Goal: Task Accomplishment & Management: Manage account settings

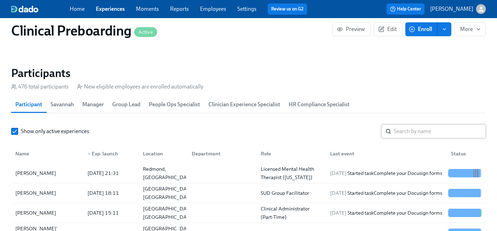
scroll to position [0, 8002]
click at [409, 133] on input "search" at bounding box center [440, 131] width 92 height 14
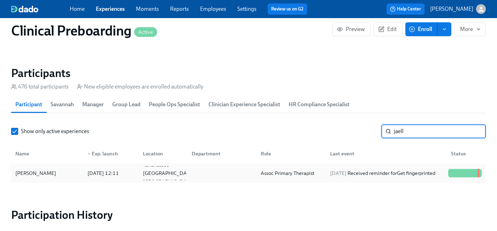
type input "jaell"
click at [20, 175] on div "[PERSON_NAME]" at bounding box center [36, 173] width 46 height 8
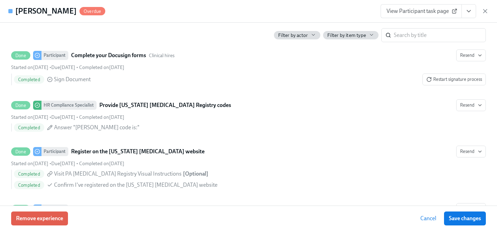
scroll to position [1152, 0]
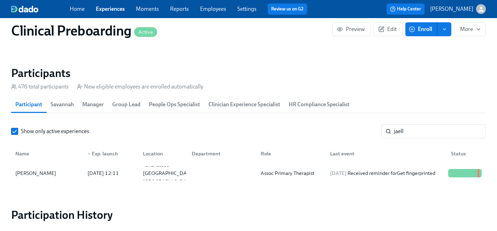
click at [117, 10] on link "Experiences" at bounding box center [110, 9] width 29 height 7
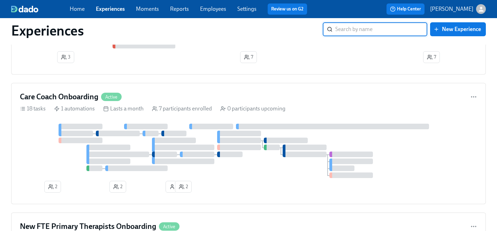
scroll to position [1899, 0]
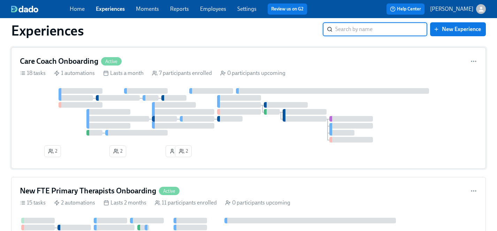
click at [266, 136] on div at bounding box center [248, 115] width 457 height 54
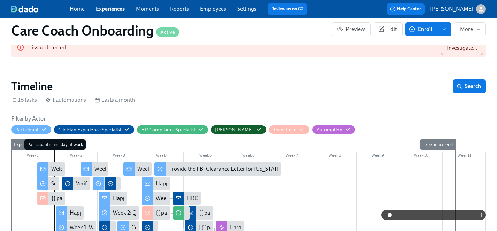
scroll to position [54, 0]
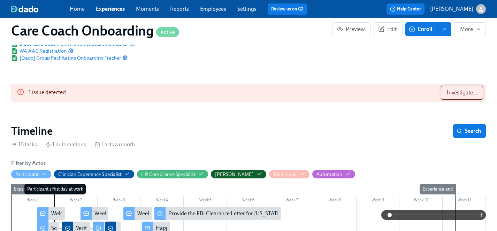
click at [452, 95] on span "Investigate..." at bounding box center [462, 92] width 30 height 7
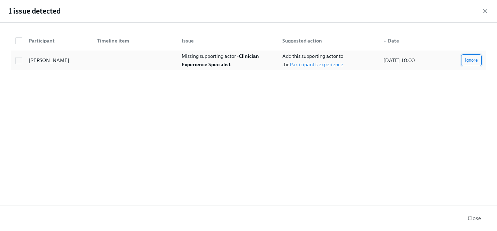
click at [472, 59] on span "Ignore" at bounding box center [471, 60] width 13 height 7
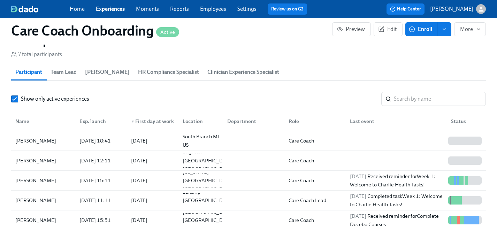
scroll to position [614, 0]
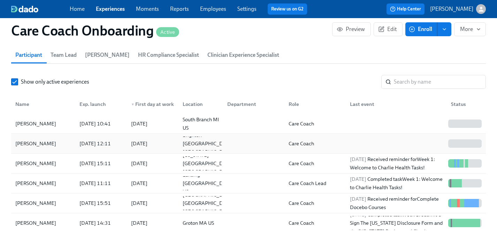
click at [42, 143] on div "[PERSON_NAME]" at bounding box center [36, 143] width 46 height 8
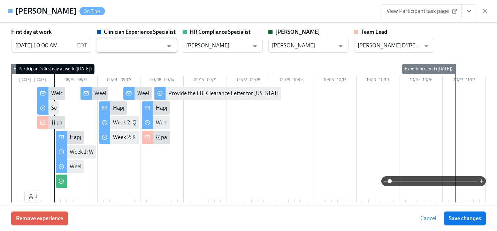
click at [142, 45] on input "text" at bounding box center [131, 46] width 63 height 14
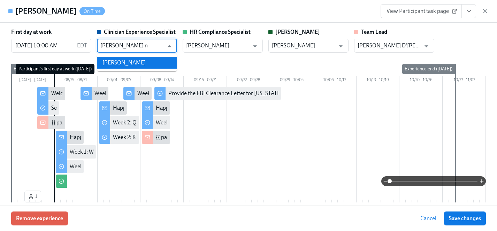
click at [138, 61] on li "[PERSON_NAME]" at bounding box center [137, 63] width 80 height 12
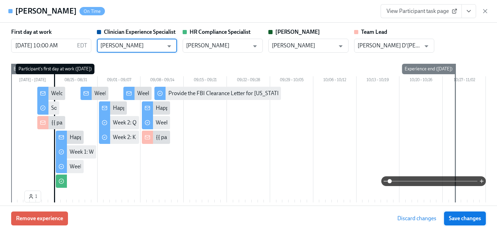
type input "[PERSON_NAME]"
click at [456, 220] on span "Save changes" at bounding box center [465, 218] width 32 height 7
type input "[PERSON_NAME]"
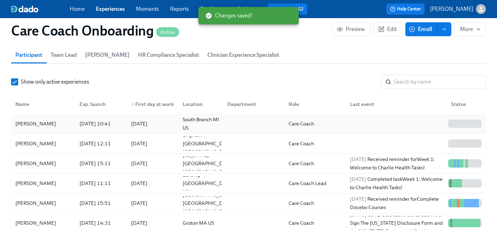
click at [35, 121] on div "[PERSON_NAME]" at bounding box center [36, 124] width 46 height 8
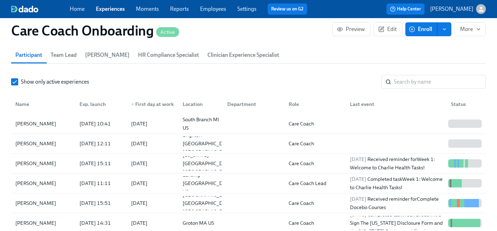
click at [105, 12] on link "Experiences" at bounding box center [110, 9] width 29 height 7
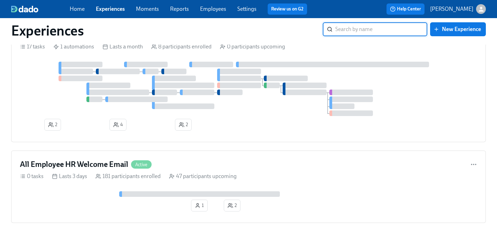
scroll to position [2182, 0]
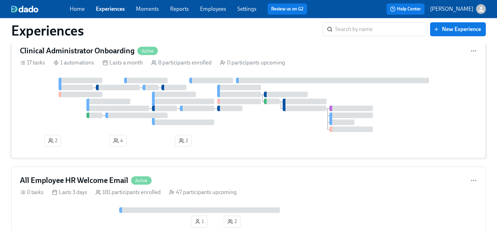
click at [247, 131] on div at bounding box center [248, 105] width 457 height 54
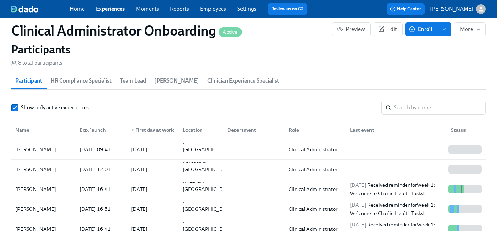
scroll to position [603, 0]
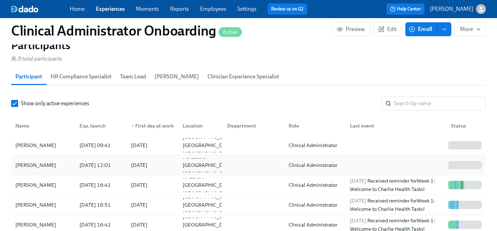
click at [36, 164] on div "[PERSON_NAME]" at bounding box center [36, 165] width 46 height 8
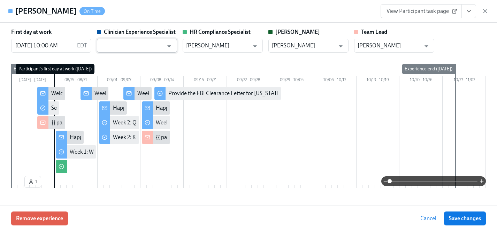
click at [136, 46] on input "text" at bounding box center [131, 46] width 63 height 14
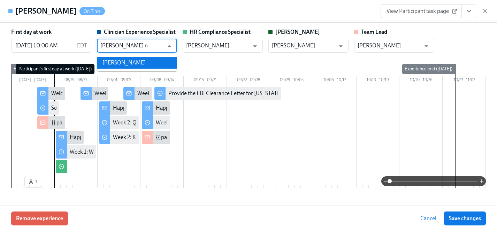
click at [139, 65] on li "[PERSON_NAME]" at bounding box center [137, 63] width 80 height 12
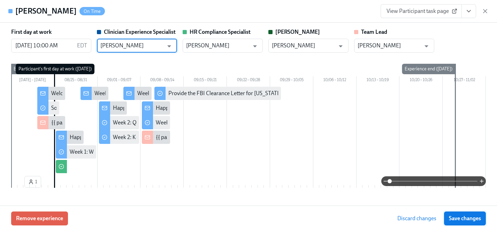
type input "[PERSON_NAME]"
click at [476, 217] on span "Save changes" at bounding box center [465, 218] width 32 height 7
type input "[PERSON_NAME]"
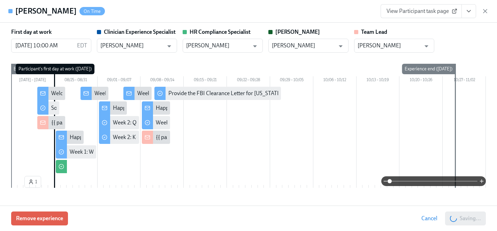
scroll to position [0, 1613]
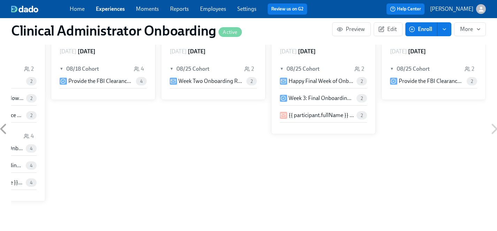
scroll to position [48, 0]
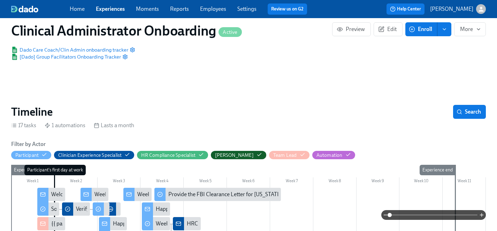
click at [111, 8] on link "Experiences" at bounding box center [110, 9] width 29 height 7
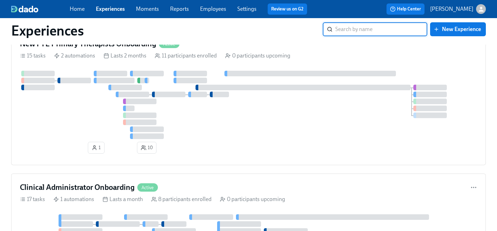
scroll to position [2031, 0]
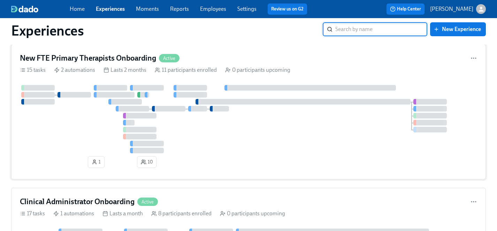
click at [232, 143] on div at bounding box center [248, 119] width 457 height 68
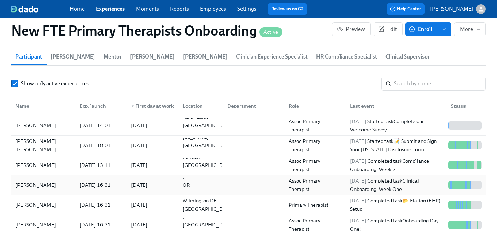
scroll to position [643, 0]
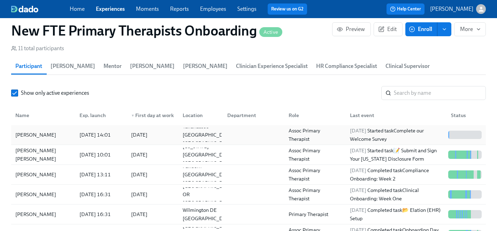
click at [26, 131] on div "[PERSON_NAME]" at bounding box center [36, 135] width 46 height 8
click at [113, 10] on link "Experiences" at bounding box center [110, 9] width 29 height 7
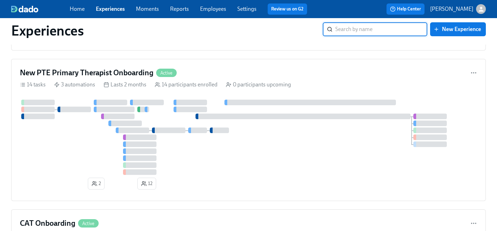
scroll to position [1601, 0]
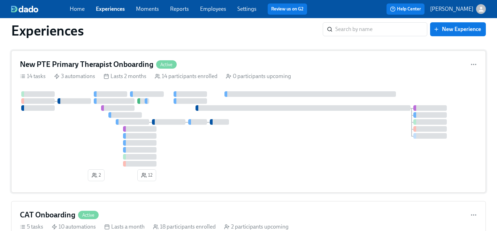
click at [231, 155] on div at bounding box center [248, 128] width 457 height 75
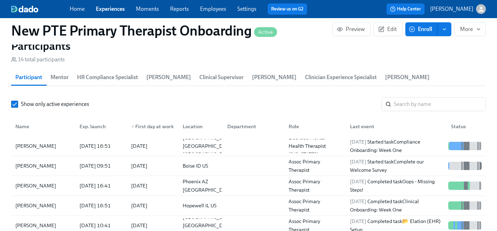
scroll to position [639, 0]
click at [33, 142] on div "[PERSON_NAME]" at bounding box center [36, 146] width 46 height 8
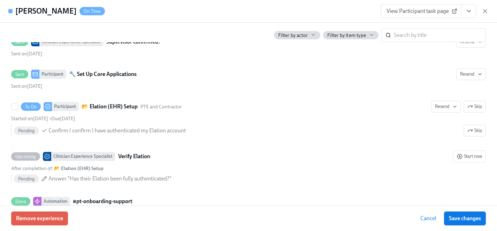
scroll to position [530, 0]
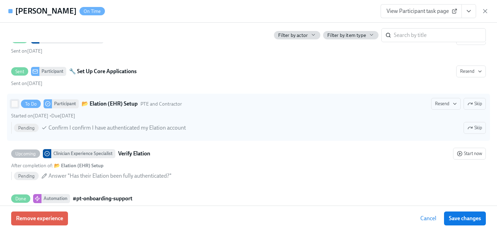
click at [14, 107] on input "To Do Participant 📂 Elation (EHR) Setup PTE and Contractor Resend Skip Started …" at bounding box center [15, 104] width 6 height 6
checkbox input "true"
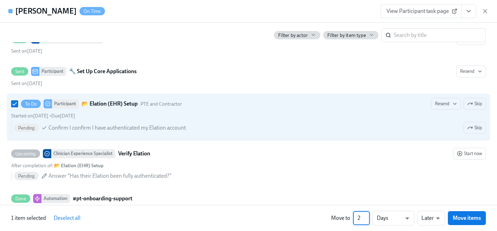
click at [367, 215] on input "2" at bounding box center [361, 218] width 17 height 14
click at [367, 215] on input "3" at bounding box center [361, 218] width 17 height 14
click at [367, 215] on input "4" at bounding box center [361, 218] width 17 height 14
click at [367, 215] on input "5" at bounding box center [361, 218] width 17 height 14
click at [367, 215] on input "6" at bounding box center [361, 218] width 17 height 14
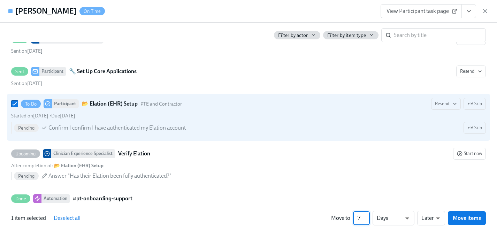
type input "7"
click at [367, 215] on input "7" at bounding box center [361, 218] width 17 height 14
click at [460, 220] on span "Move items" at bounding box center [467, 218] width 28 height 7
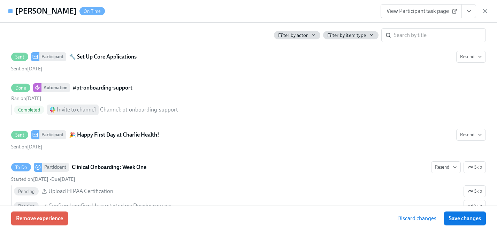
scroll to position [515, 0]
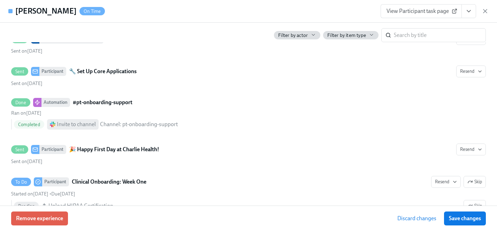
click at [460, 220] on span "Save changes" at bounding box center [465, 218] width 32 height 7
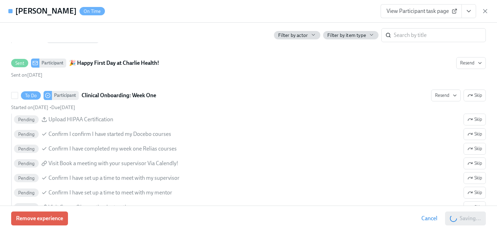
scroll to position [602, 0]
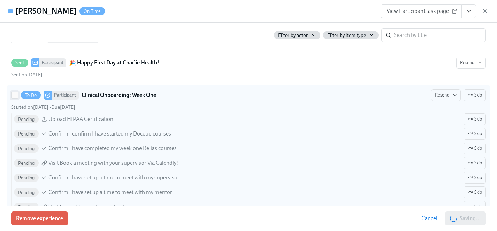
click at [16, 98] on input "To Do Participant Clinical Onboarding: Week One Resend Skip Started on [DATE] •…" at bounding box center [15, 95] width 6 height 6
checkbox input "true"
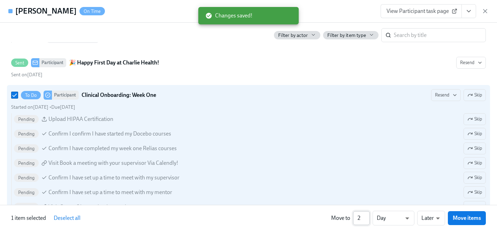
click at [366, 216] on input "2" at bounding box center [361, 218] width 17 height 14
click at [366, 216] on input "3" at bounding box center [361, 218] width 17 height 14
click at [366, 216] on input "4" at bounding box center [361, 218] width 17 height 14
click at [366, 216] on input "5" at bounding box center [361, 218] width 17 height 14
click at [366, 216] on input "6" at bounding box center [361, 218] width 17 height 14
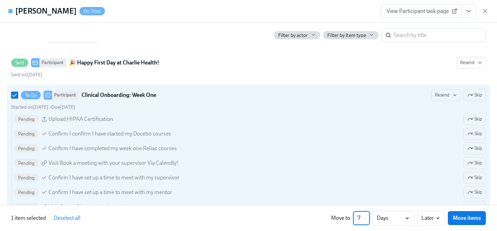
type input "7"
click at [366, 216] on input "7" at bounding box center [361, 218] width 17 height 14
click at [475, 220] on span "Move items" at bounding box center [467, 218] width 28 height 7
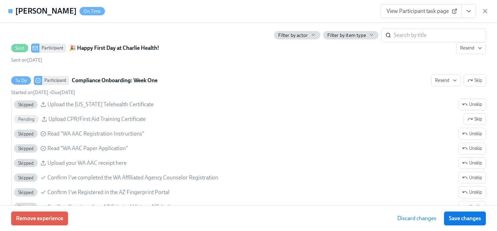
scroll to position [587, 0]
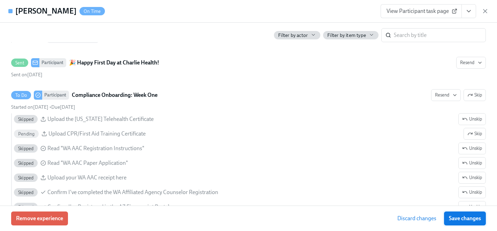
click at [461, 216] on span "Save changes" at bounding box center [465, 218] width 32 height 7
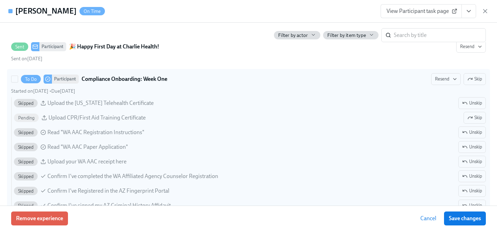
scroll to position [602, 0]
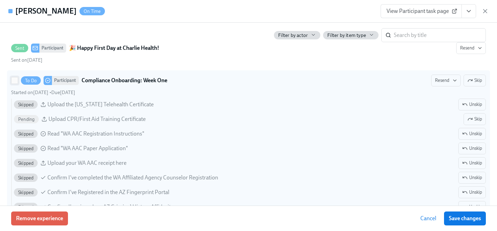
click at [15, 84] on input "To Do Participant Compliance Onboarding: Week One Resend Skip Started on [DATE]…" at bounding box center [15, 80] width 6 height 6
checkbox input "true"
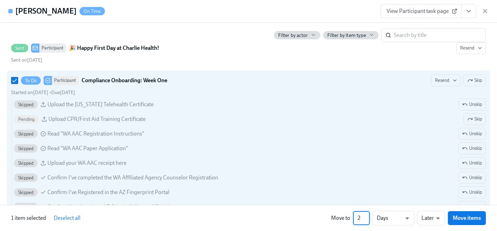
click at [367, 218] on input "2" at bounding box center [361, 218] width 17 height 14
click at [367, 218] on input "3" at bounding box center [361, 218] width 17 height 14
click at [367, 218] on input "4" at bounding box center [361, 218] width 17 height 14
click at [367, 218] on input "5" at bounding box center [361, 218] width 17 height 14
click at [367, 218] on input "6" at bounding box center [361, 218] width 17 height 14
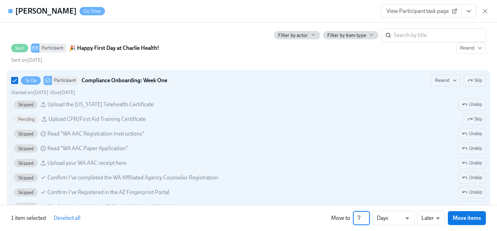
type input "7"
click at [367, 218] on input "7" at bounding box center [361, 218] width 17 height 14
click at [466, 216] on span "Move items" at bounding box center [467, 218] width 28 height 7
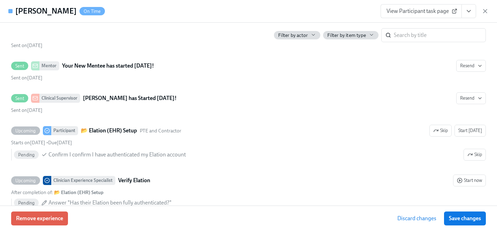
scroll to position [587, 0]
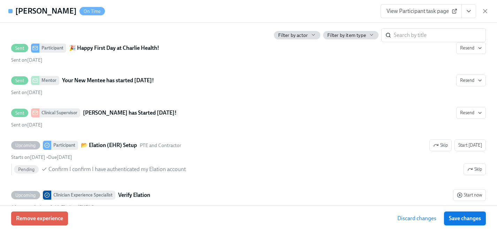
click at [457, 214] on button "Save changes" at bounding box center [465, 219] width 42 height 14
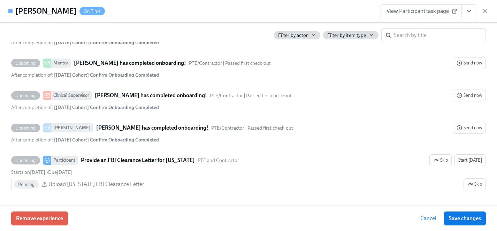
scroll to position [1579, 0]
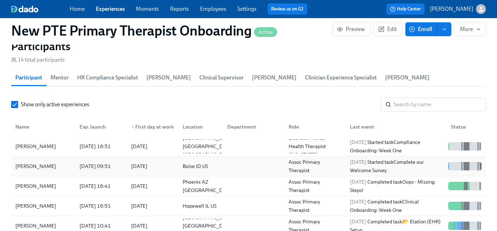
click at [33, 162] on div "[PERSON_NAME]" at bounding box center [36, 166] width 46 height 8
click at [423, 30] on span "Enroll" at bounding box center [421, 29] width 22 height 7
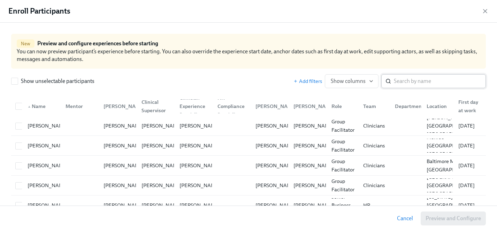
click at [417, 85] on input "search" at bounding box center [440, 81] width 92 height 14
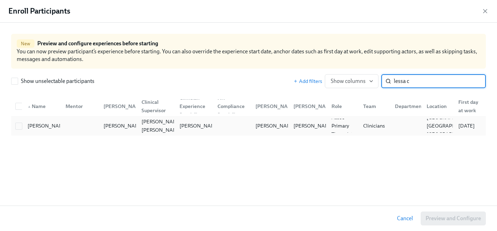
type input "lessa c"
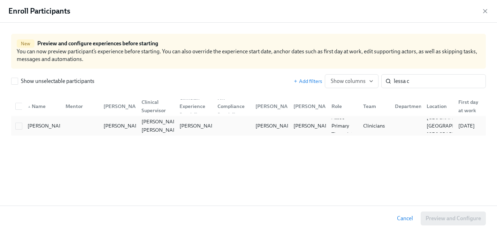
click at [14, 125] on div at bounding box center [19, 126] width 13 height 8
checkbox input "true"
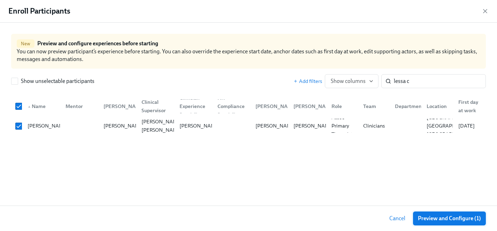
click at [438, 216] on span "Preview and Configure (1)" at bounding box center [449, 218] width 63 height 7
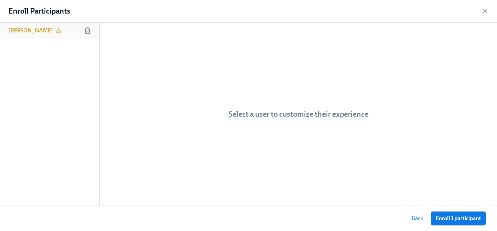
click at [35, 30] on h6 "[PERSON_NAME]" at bounding box center [30, 31] width 45 height 8
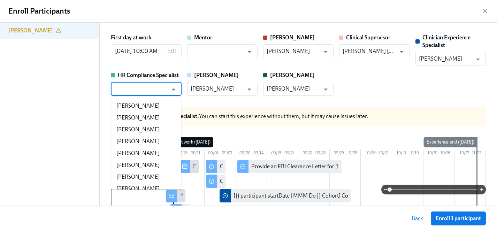
click at [142, 89] on input "text" at bounding box center [140, 89] width 53 height 14
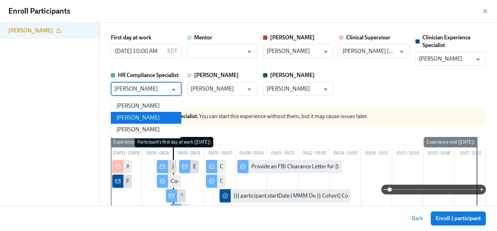
click at [152, 117] on li "[PERSON_NAME]" at bounding box center [146, 118] width 70 height 12
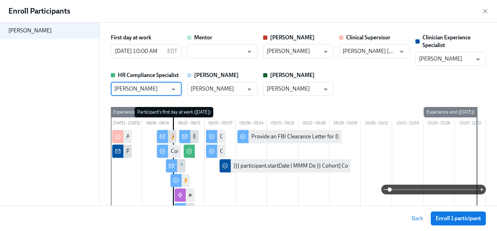
type input "[PERSON_NAME]"
click at [478, 220] on span "Enroll 1 participant" at bounding box center [458, 218] width 45 height 7
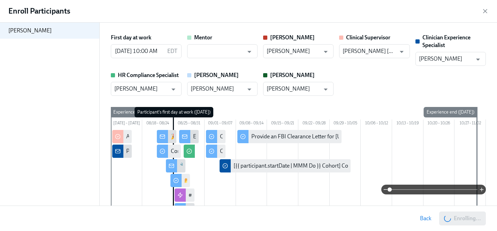
scroll to position [0, 1613]
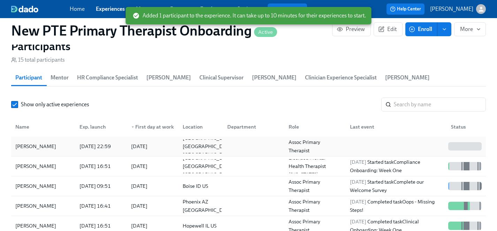
click at [46, 142] on div "[PERSON_NAME]" at bounding box center [36, 146] width 46 height 8
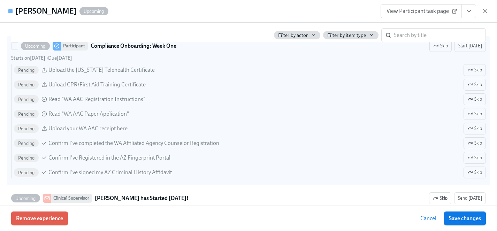
scroll to position [900, 0]
click at [475, 70] on span "Skip" at bounding box center [474, 69] width 15 height 7
click at [476, 97] on span "Skip" at bounding box center [474, 99] width 15 height 7
click at [476, 113] on span "Skip" at bounding box center [474, 113] width 15 height 7
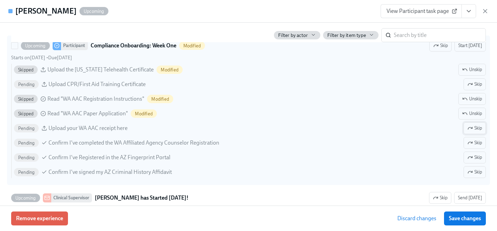
click at [477, 129] on span "Skip" at bounding box center [474, 128] width 15 height 7
click at [476, 144] on span "Skip" at bounding box center [474, 142] width 15 height 7
click at [478, 156] on span "Skip" at bounding box center [474, 157] width 15 height 7
click at [478, 170] on span "Skip" at bounding box center [474, 172] width 15 height 7
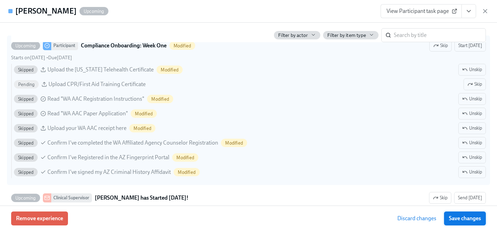
click at [473, 219] on span "Save changes" at bounding box center [465, 218] width 32 height 7
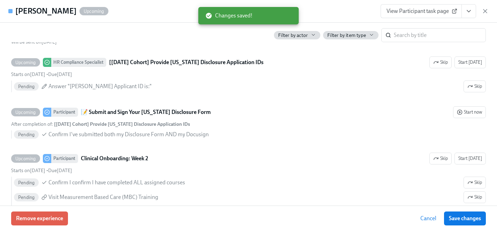
scroll to position [1101, 0]
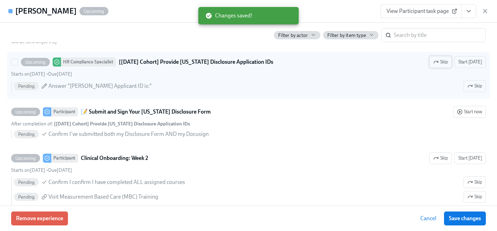
click at [443, 62] on span "Skip" at bounding box center [440, 62] width 15 height 7
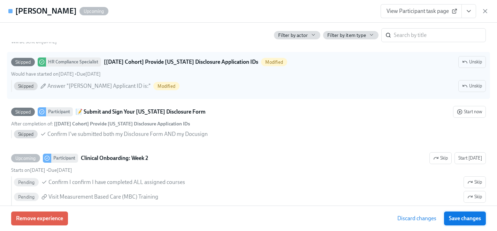
click at [474, 220] on span "Save changes" at bounding box center [465, 218] width 32 height 7
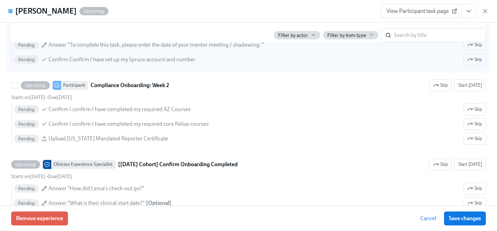
scroll to position [1328, 0]
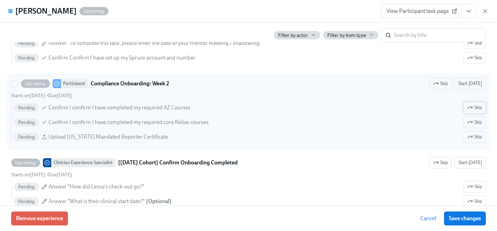
click at [473, 107] on span "Skip" at bounding box center [474, 107] width 15 height 7
click at [470, 136] on icon "button" at bounding box center [470, 137] width 4 height 2
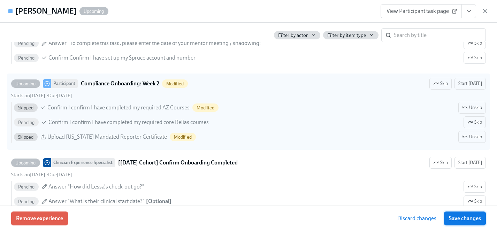
click at [476, 219] on span "Save changes" at bounding box center [465, 218] width 32 height 7
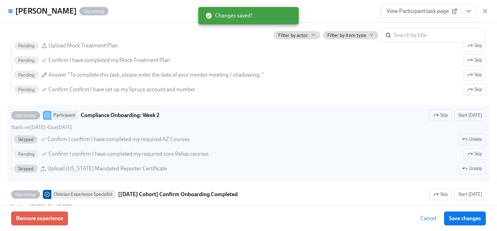
scroll to position [1525, 0]
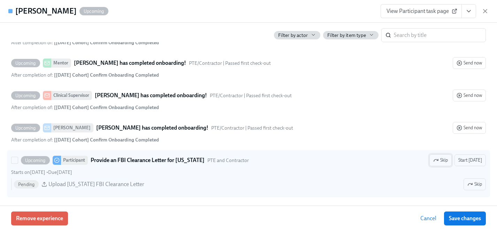
click at [439, 158] on icon "button" at bounding box center [436, 161] width 6 height 6
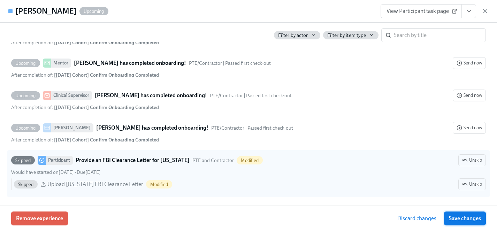
click at [470, 218] on span "Save changes" at bounding box center [465, 218] width 32 height 7
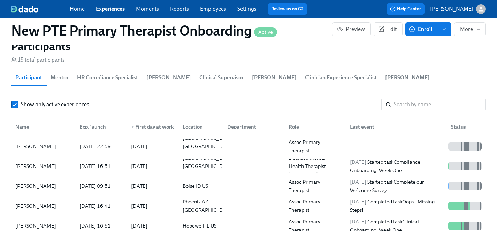
click at [428, 31] on span "Enroll" at bounding box center [421, 29] width 22 height 7
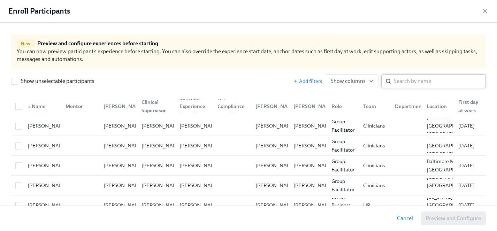
click at [429, 80] on input "search" at bounding box center [440, 81] width 92 height 14
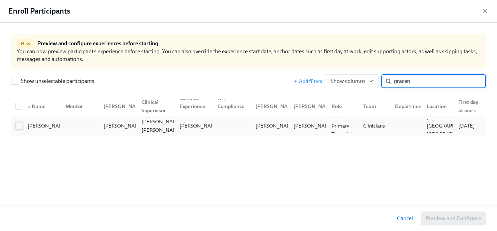
type input "gracen"
click at [21, 125] on input "checkbox" at bounding box center [19, 126] width 6 height 6
checkbox input "true"
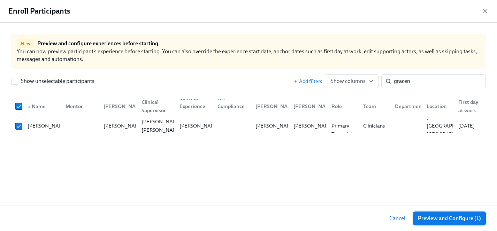
click at [466, 215] on span "Preview and Configure (1)" at bounding box center [449, 218] width 63 height 7
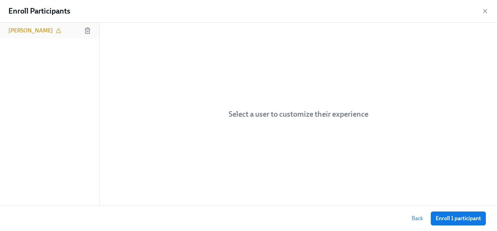
click at [25, 29] on h6 "[PERSON_NAME]" at bounding box center [30, 31] width 45 height 8
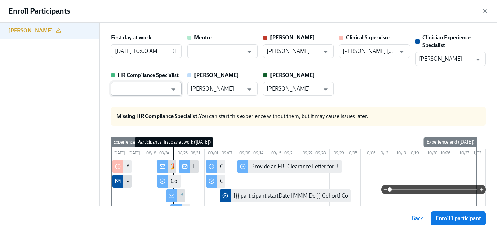
click at [145, 87] on input "text" at bounding box center [140, 89] width 53 height 14
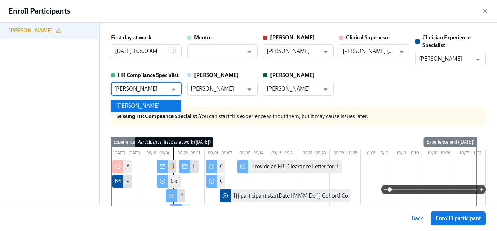
click at [152, 107] on li "[PERSON_NAME]" at bounding box center [146, 106] width 70 height 12
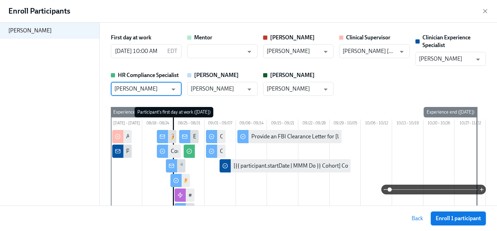
type input "[PERSON_NAME]"
click at [457, 216] on span "Enroll 1 participant" at bounding box center [458, 218] width 45 height 7
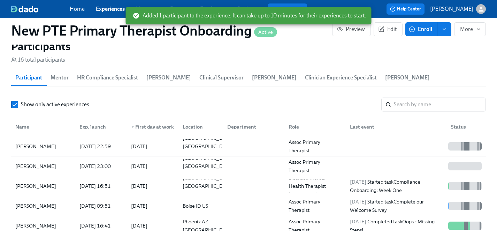
scroll to position [0, 1613]
click at [36, 162] on div "[PERSON_NAME]" at bounding box center [36, 166] width 46 height 8
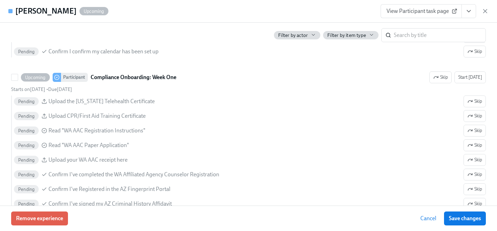
scroll to position [877, 0]
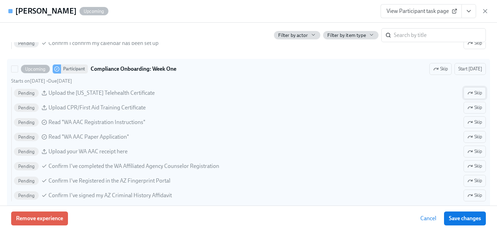
click at [476, 94] on span "Skip" at bounding box center [474, 93] width 15 height 7
click at [476, 122] on span "Skip" at bounding box center [474, 122] width 15 height 7
click at [476, 135] on span "Skip" at bounding box center [474, 137] width 15 height 7
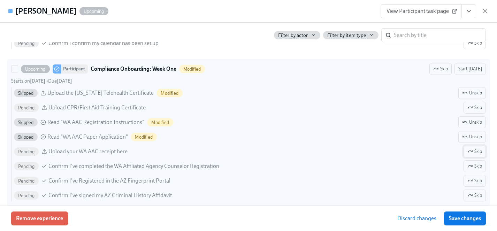
click at [476, 147] on button "Skip" at bounding box center [475, 152] width 22 height 12
click at [476, 170] on button "Skip" at bounding box center [475, 166] width 22 height 12
click at [476, 182] on span "Skip" at bounding box center [474, 180] width 15 height 7
click at [476, 192] on span "Skip" at bounding box center [474, 195] width 15 height 7
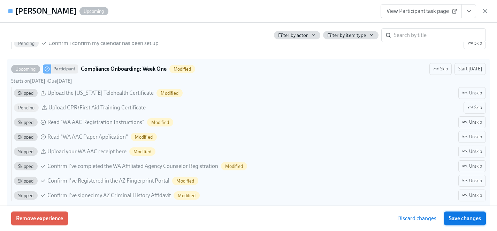
click at [471, 215] on span "Save changes" at bounding box center [465, 218] width 32 height 7
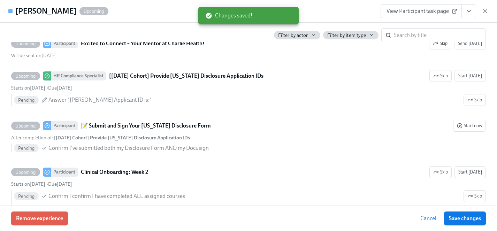
scroll to position [1088, 0]
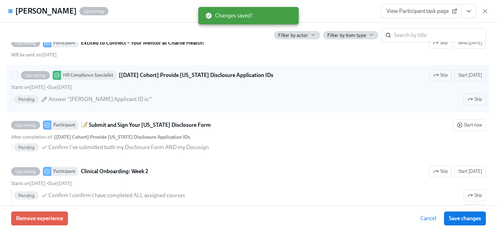
click at [445, 77] on span "Skip" at bounding box center [440, 75] width 15 height 7
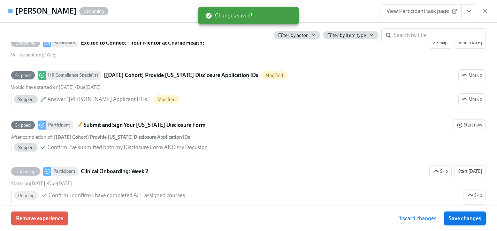
click at [477, 221] on span "Save changes" at bounding box center [465, 218] width 32 height 7
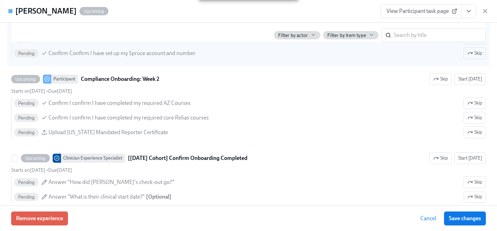
scroll to position [1341, 0]
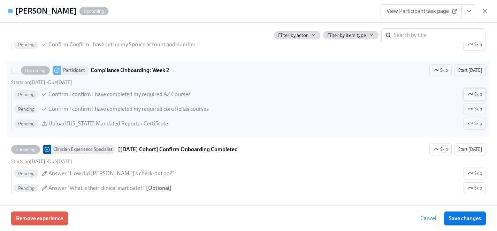
click at [473, 94] on span "Skip" at bounding box center [474, 94] width 15 height 7
click at [473, 125] on span "Skip" at bounding box center [474, 123] width 15 height 7
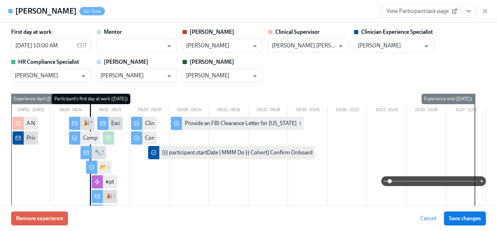
click at [459, 220] on span "Save changes" at bounding box center [465, 218] width 32 height 7
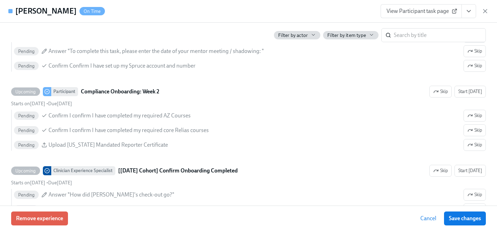
scroll to position [1329, 0]
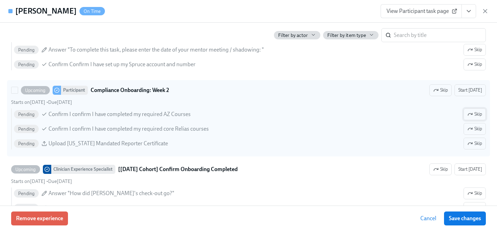
click at [477, 115] on span "Skip" at bounding box center [474, 114] width 15 height 7
click at [477, 143] on span "Skip" at bounding box center [474, 143] width 15 height 7
click at [471, 114] on icon "button" at bounding box center [470, 115] width 6 height 6
click at [471, 145] on icon "button" at bounding box center [470, 144] width 6 height 6
click at [473, 113] on icon "button" at bounding box center [470, 115] width 6 height 6
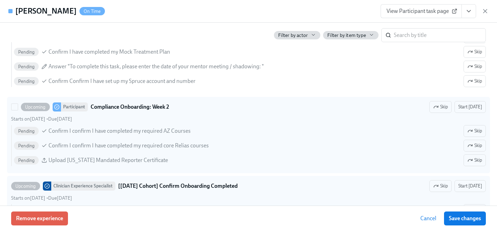
scroll to position [1318, 0]
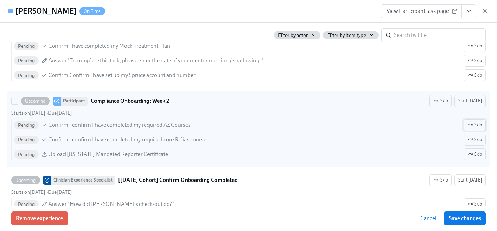
click at [481, 126] on span "Skip" at bounding box center [474, 125] width 15 height 7
click at [477, 155] on span "Skip" at bounding box center [474, 154] width 15 height 7
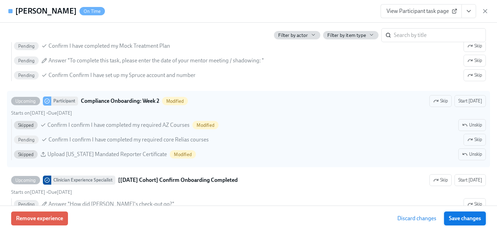
click at [474, 215] on span "Save changes" at bounding box center [465, 218] width 32 height 7
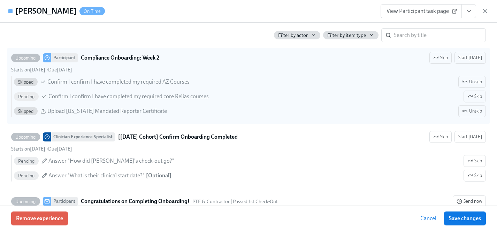
scroll to position [1371, 0]
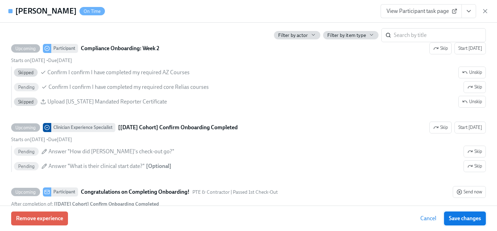
click at [476, 219] on span "Save changes" at bounding box center [465, 218] width 32 height 7
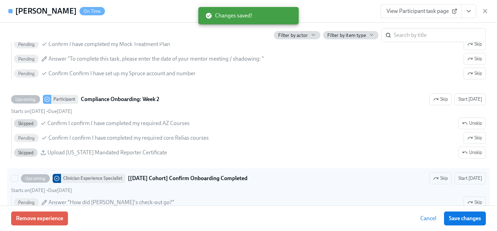
scroll to position [1319, 0]
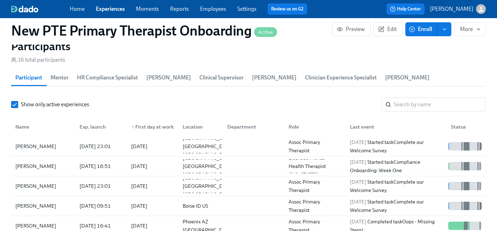
click at [422, 29] on span "Enroll" at bounding box center [421, 29] width 22 height 7
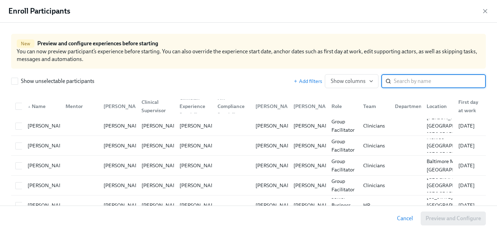
click at [419, 78] on input "search" at bounding box center [440, 81] width 92 height 14
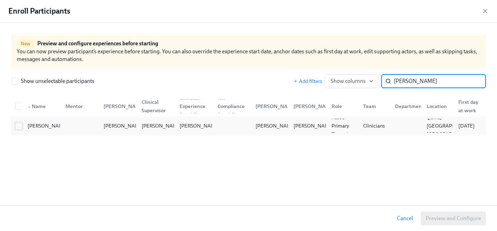
type input "[PERSON_NAME]"
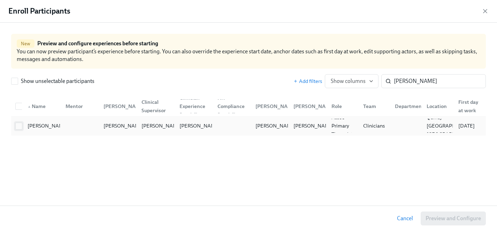
click at [20, 125] on input "checkbox" at bounding box center [19, 126] width 6 height 6
checkbox input "true"
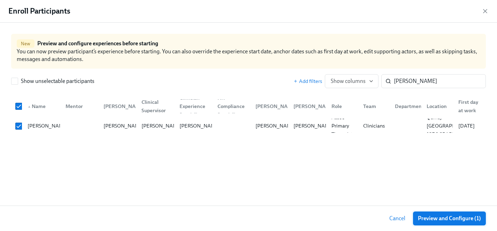
click at [461, 219] on span "Preview and Configure (1)" at bounding box center [449, 218] width 63 height 7
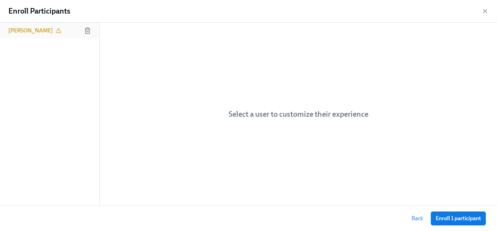
click at [46, 28] on h6 "[PERSON_NAME]" at bounding box center [30, 31] width 45 height 8
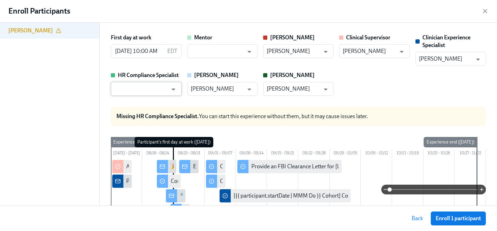
click at [129, 95] on input "text" at bounding box center [140, 89] width 53 height 14
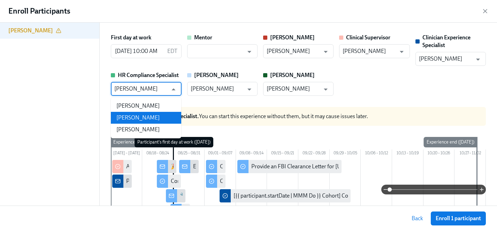
click at [134, 119] on li "[PERSON_NAME]" at bounding box center [146, 118] width 70 height 12
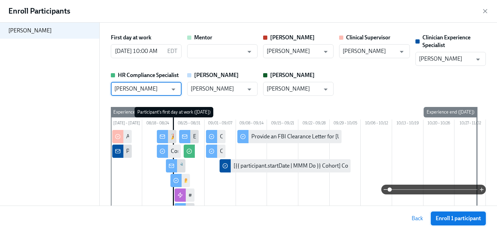
type input "[PERSON_NAME]"
click at [464, 217] on span "Enroll 1 participant" at bounding box center [458, 218] width 45 height 7
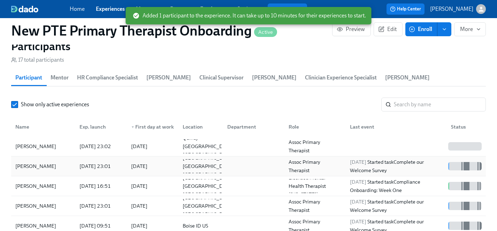
scroll to position [0, 1613]
click at [31, 142] on div "[PERSON_NAME]" at bounding box center [36, 146] width 46 height 8
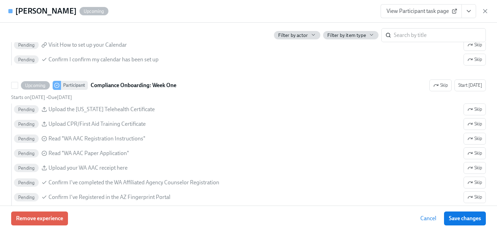
scroll to position [861, 0]
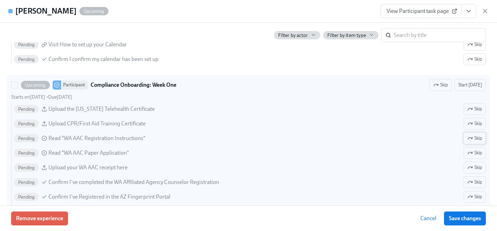
click at [476, 140] on span "Skip" at bounding box center [474, 138] width 15 height 7
click at [476, 152] on span "Skip" at bounding box center [474, 153] width 15 height 7
click at [477, 169] on span "Skip" at bounding box center [474, 167] width 15 height 7
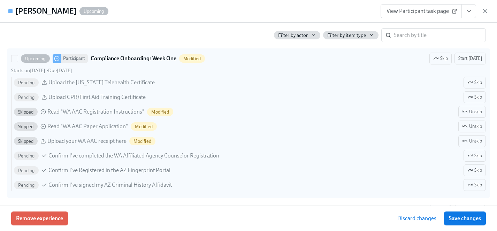
scroll to position [909, 0]
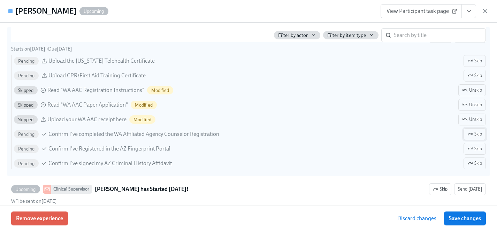
click at [477, 135] on span "Skip" at bounding box center [474, 134] width 15 height 7
click at [477, 152] on span "Skip" at bounding box center [474, 148] width 15 height 7
click at [477, 167] on span "Skip" at bounding box center [474, 163] width 15 height 7
click at [477, 218] on span "Save changes" at bounding box center [465, 218] width 32 height 7
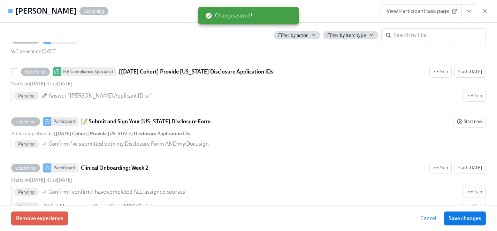
scroll to position [1095, 0]
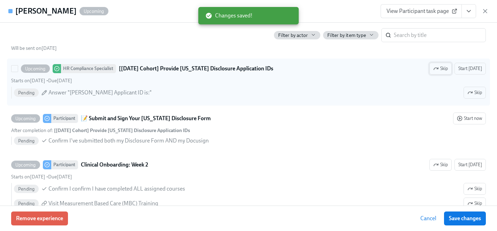
click at [437, 70] on icon "button" at bounding box center [436, 69] width 6 height 6
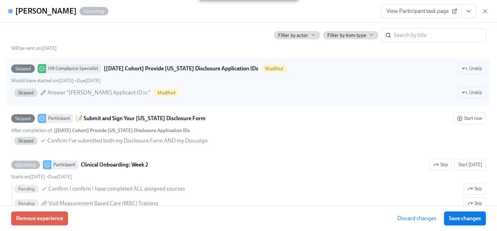
click at [470, 220] on span "Save changes" at bounding box center [465, 218] width 32 height 7
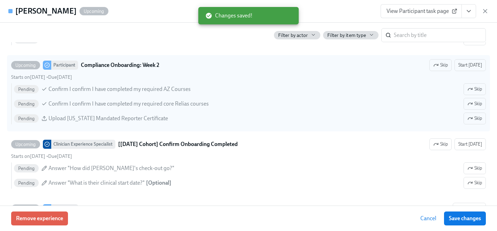
scroll to position [1348, 0]
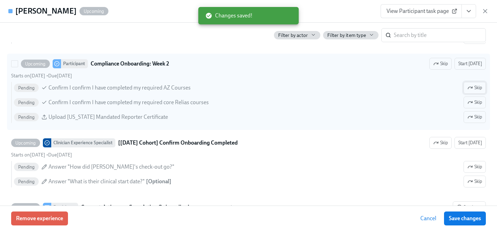
click at [474, 88] on span "Skip" at bounding box center [474, 87] width 15 height 7
click at [479, 117] on span "Skip" at bounding box center [474, 117] width 15 height 7
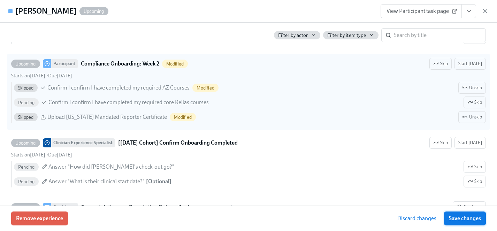
click at [475, 219] on span "Save changes" at bounding box center [465, 218] width 32 height 7
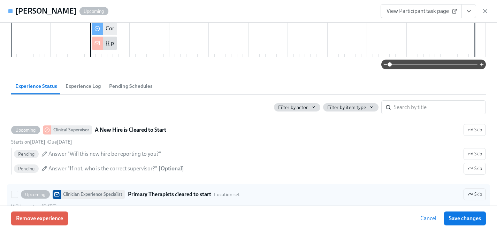
scroll to position [196, 0]
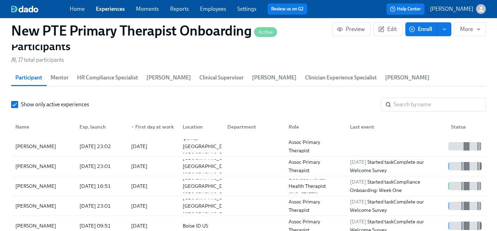
click at [104, 9] on link "Experiences" at bounding box center [110, 9] width 29 height 7
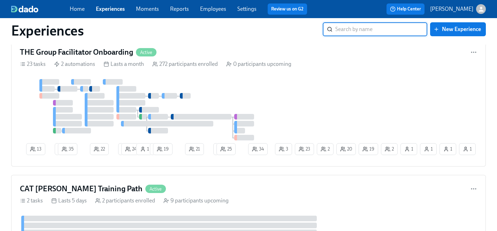
scroll to position [2749, 0]
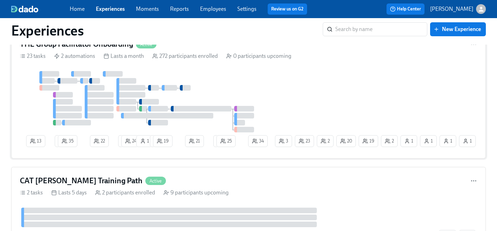
click at [237, 93] on div at bounding box center [147, 101] width 254 height 61
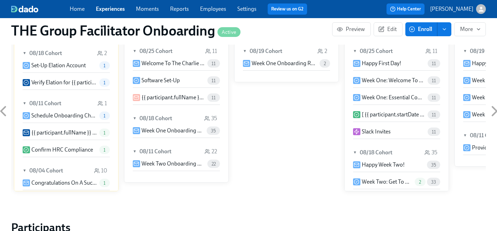
scroll to position [390, 0]
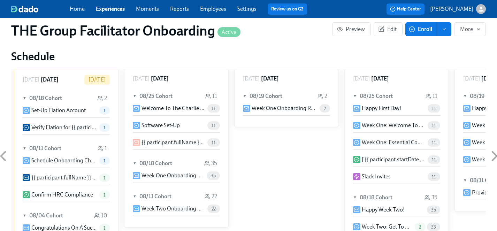
click at [215, 108] on span "11" at bounding box center [213, 108] width 13 height 5
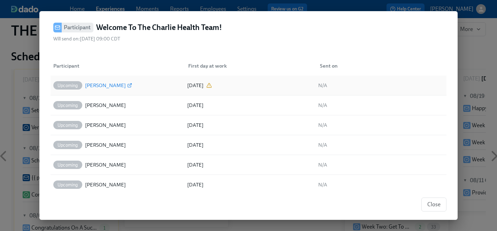
click at [108, 83] on div "[PERSON_NAME]" at bounding box center [105, 85] width 41 height 8
click at [100, 126] on div "[PERSON_NAME]" at bounding box center [105, 125] width 41 height 8
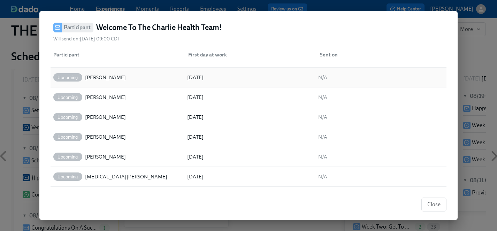
scroll to position [90, 0]
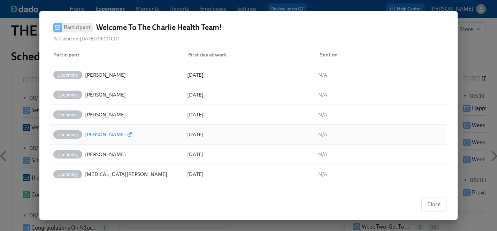
click at [103, 133] on div "[PERSON_NAME]" at bounding box center [105, 134] width 41 height 8
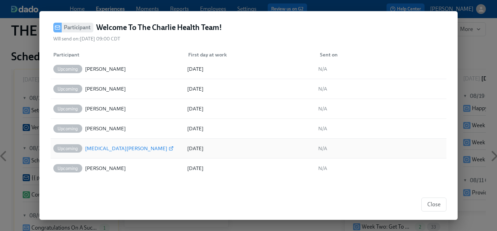
click at [108, 149] on div "[MEDICAL_DATA][PERSON_NAME]" at bounding box center [126, 148] width 82 height 8
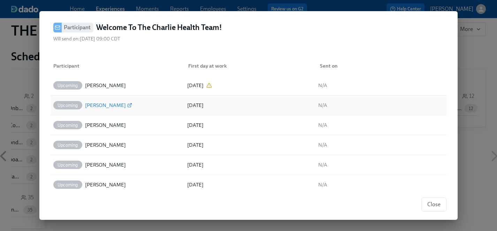
click at [104, 104] on div "[PERSON_NAME]" at bounding box center [105, 105] width 41 height 8
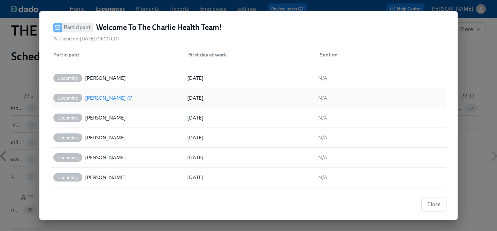
scroll to position [37, 0]
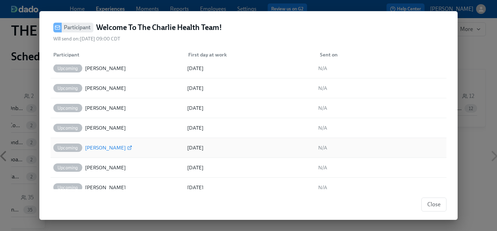
click at [101, 148] on div "[PERSON_NAME]" at bounding box center [105, 148] width 41 height 8
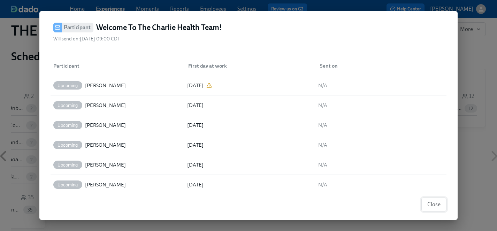
click at [435, 201] on span "Close" at bounding box center [433, 204] width 13 height 7
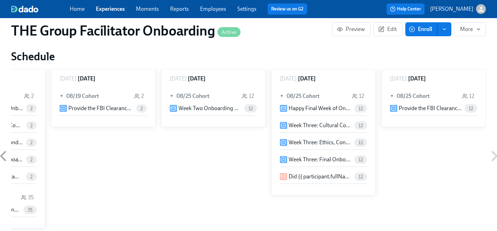
click at [423, 27] on span "Enroll" at bounding box center [421, 29] width 22 height 7
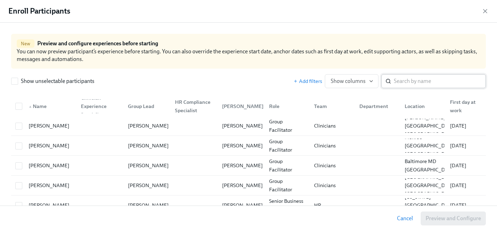
click at [410, 85] on input "search" at bounding box center [440, 81] width 92 height 14
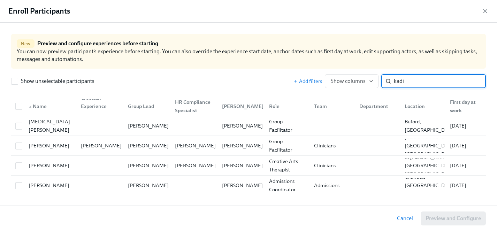
type input "kadi"
click at [406, 218] on span "Cancel" at bounding box center [405, 218] width 16 height 7
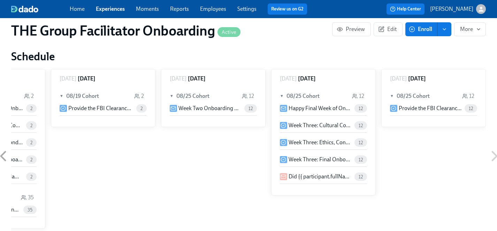
click at [114, 9] on link "Experiences" at bounding box center [110, 9] width 29 height 7
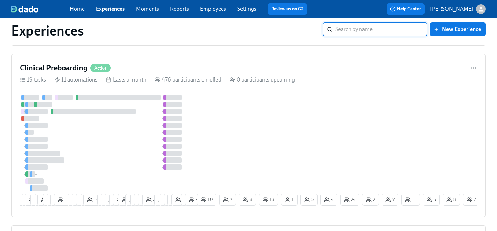
scroll to position [284, 0]
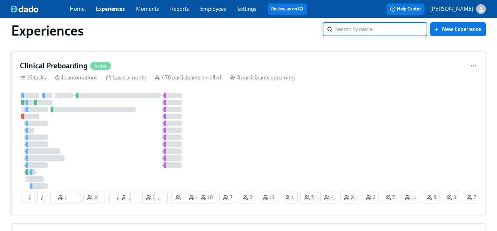
click at [239, 127] on div "7 4 8 29 4 2 19 7 8 12 18 9 8 9 5 10 7 17 15 6 23 3 11 9 12 15 25 10 6 6 14 15 …" at bounding box center [248, 150] width 457 height 114
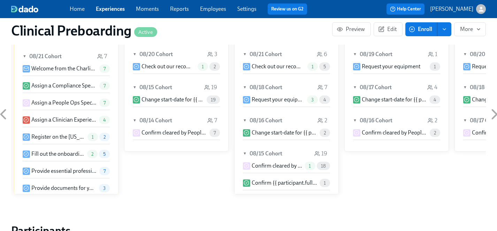
scroll to position [688, 0]
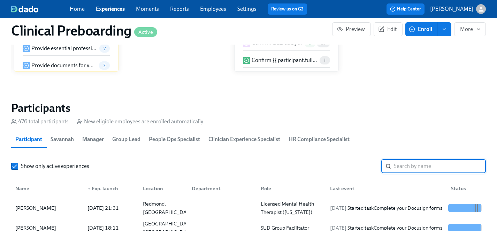
click at [403, 166] on input "search" at bounding box center [440, 166] width 92 height 14
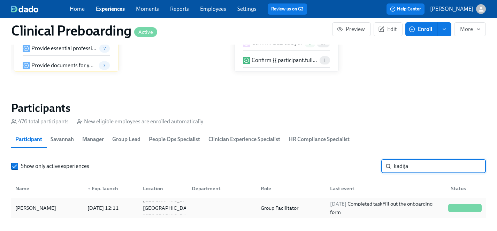
type input "kadija"
click at [29, 211] on div "[PERSON_NAME]" at bounding box center [36, 208] width 46 height 8
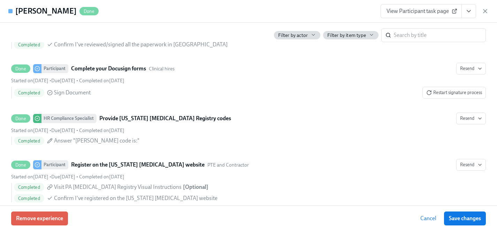
scroll to position [979, 0]
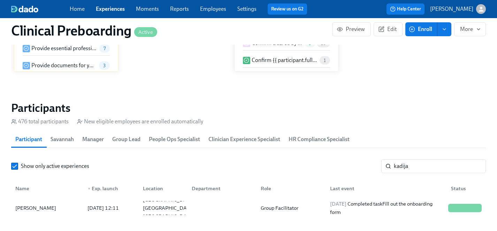
click at [113, 8] on link "Experiences" at bounding box center [110, 9] width 29 height 7
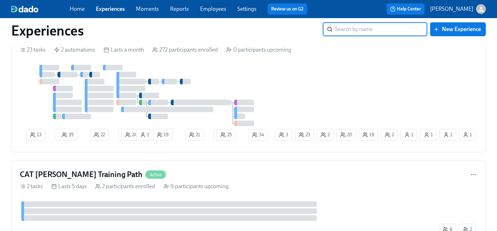
scroll to position [2739, 0]
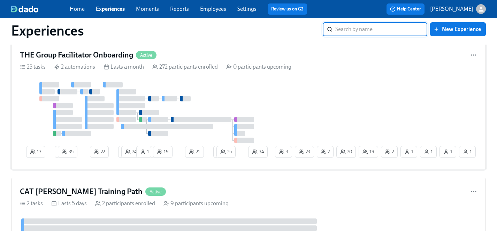
click at [249, 102] on div at bounding box center [147, 112] width 254 height 61
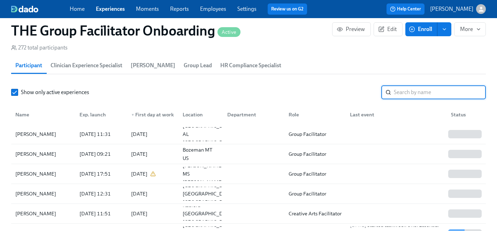
click at [411, 88] on input "search" at bounding box center [440, 92] width 92 height 14
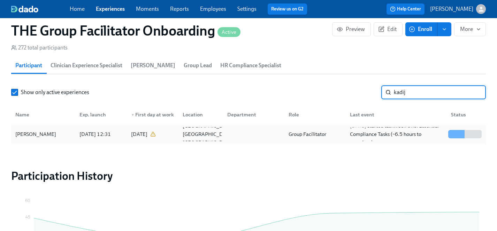
type input "kadij"
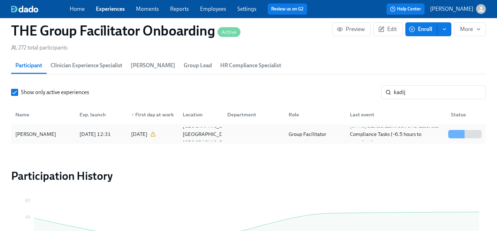
click at [43, 134] on div "[PERSON_NAME]" at bounding box center [36, 134] width 46 height 8
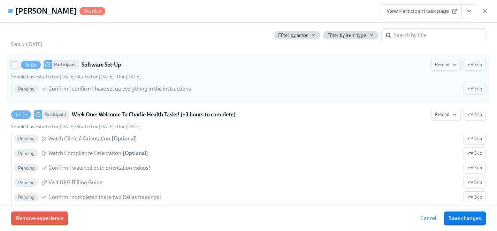
click at [15, 64] on input "To Do Participant Software Set-Up Resend Skip Should have started on August 18t…" at bounding box center [15, 65] width 6 height 6
checkbox input "true"
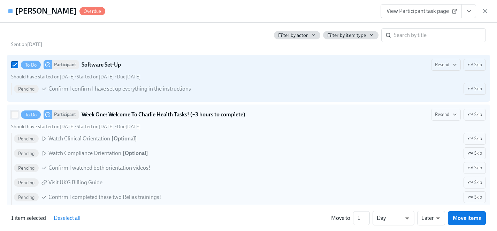
click at [14, 116] on input "To Do Participant Week One: Welcome To Charlie Health Tasks! (~3 hours to compl…" at bounding box center [15, 115] width 6 height 6
checkbox input "true"
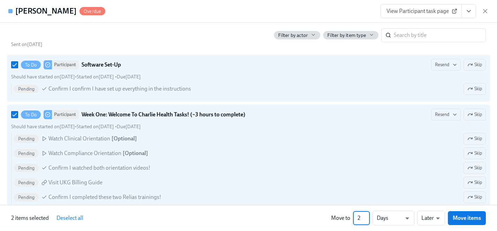
click at [367, 216] on input "2" at bounding box center [361, 218] width 17 height 14
click at [367, 216] on input "3" at bounding box center [361, 218] width 17 height 14
type input "4"
click at [367, 216] on input "4" at bounding box center [361, 218] width 17 height 14
click at [472, 218] on span "Move items" at bounding box center [467, 218] width 28 height 7
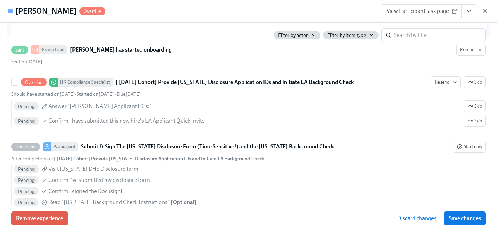
scroll to position [532, 0]
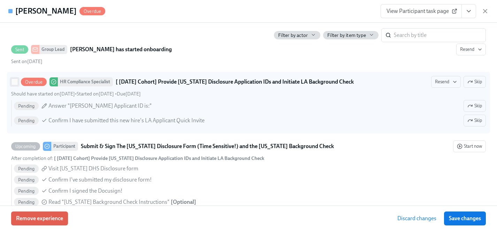
click at [15, 83] on input "Overdue HR Compliance Specialist [ Aug 25th Cohort] Provide Utah Disclosure App…" at bounding box center [15, 82] width 6 height 6
checkbox input "true"
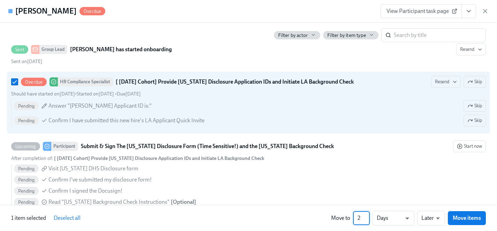
click at [368, 216] on input "2" at bounding box center [361, 218] width 17 height 14
click at [368, 216] on input "3" at bounding box center [361, 218] width 17 height 14
click at [368, 216] on input "4" at bounding box center [361, 218] width 17 height 14
type input "5"
click at [368, 216] on input "5" at bounding box center [361, 218] width 17 height 14
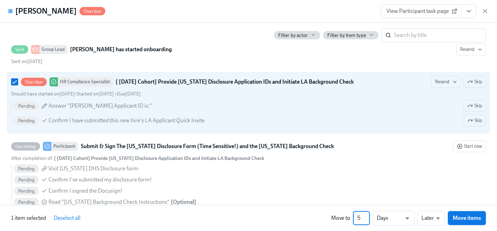
click at [465, 218] on span "Move items" at bounding box center [467, 218] width 28 height 7
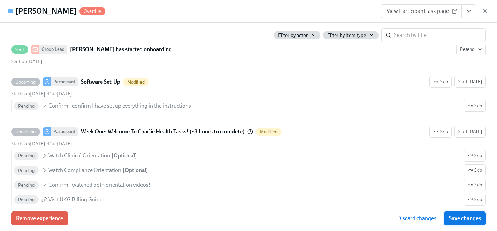
click at [463, 218] on span "Save changes" at bounding box center [465, 218] width 32 height 7
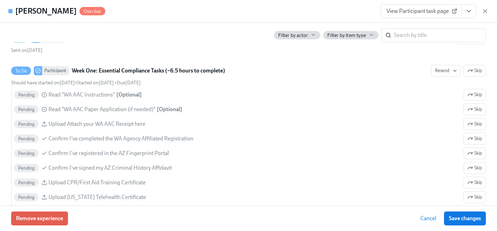
scroll to position [229, 0]
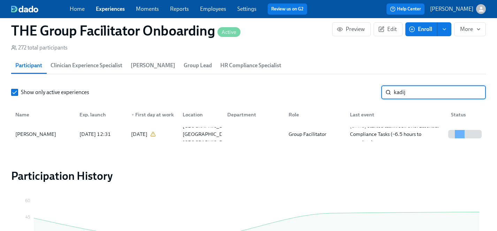
drag, startPoint x: 426, startPoint y: 91, endPoint x: 341, endPoint y: 91, distance: 85.1
click at [341, 91] on div "Show only active experiences kadij ​" at bounding box center [248, 92] width 475 height 14
click at [38, 136] on div "[PERSON_NAME]" at bounding box center [36, 134] width 46 height 8
drag, startPoint x: 423, startPoint y: 92, endPoint x: 323, endPoint y: 89, distance: 99.7
click at [323, 91] on div "Show only active experiences hammo ​" at bounding box center [248, 92] width 475 height 14
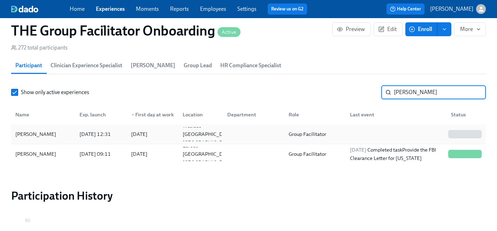
click at [31, 134] on div "[PERSON_NAME]" at bounding box center [36, 134] width 46 height 8
drag, startPoint x: 415, startPoint y: 92, endPoint x: 349, endPoint y: 92, distance: 66.2
click at [349, 92] on div "Show only active experiences diaz ​" at bounding box center [248, 92] width 475 height 14
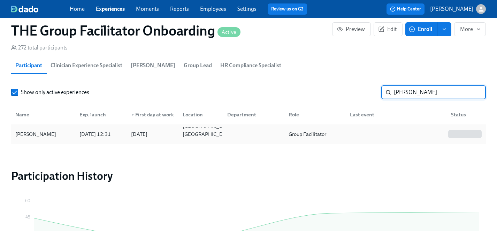
click at [38, 133] on div "[PERSON_NAME]" at bounding box center [36, 134] width 46 height 8
drag, startPoint x: 418, startPoint y: 89, endPoint x: 348, endPoint y: 93, distance: 70.2
click at [348, 93] on div "Show only active experiences thorne ​" at bounding box center [248, 92] width 475 height 14
click at [28, 133] on div "[PERSON_NAME]" at bounding box center [36, 134] width 46 height 8
drag, startPoint x: 414, startPoint y: 92, endPoint x: 348, endPoint y: 94, distance: 67.0
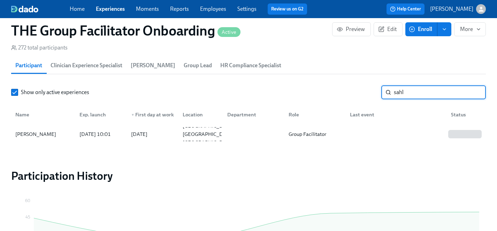
click at [348, 94] on div "Show only active experiences sahl ​" at bounding box center [248, 92] width 475 height 14
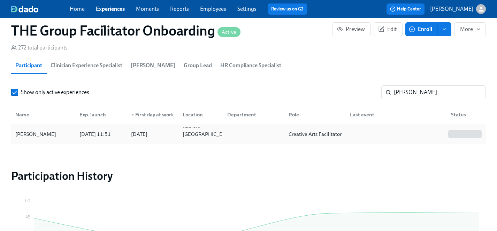
click at [39, 135] on div "[PERSON_NAME]" at bounding box center [36, 134] width 46 height 8
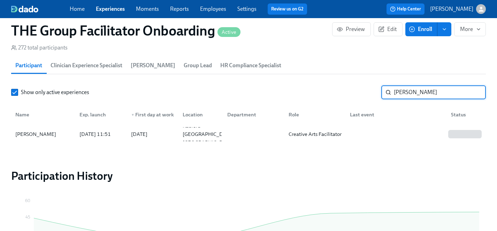
click at [420, 86] on input "rivera" at bounding box center [440, 92] width 92 height 14
drag, startPoint x: 420, startPoint y: 93, endPoint x: 349, endPoint y: 93, distance: 71.5
click at [349, 93] on div "Show only active experiences rivera ​" at bounding box center [248, 92] width 475 height 14
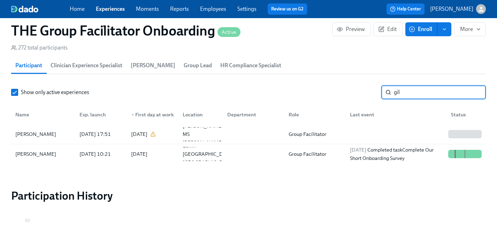
type input "gil"
